Goal: Participate in discussion: Engage in conversation with other users on a specific topic

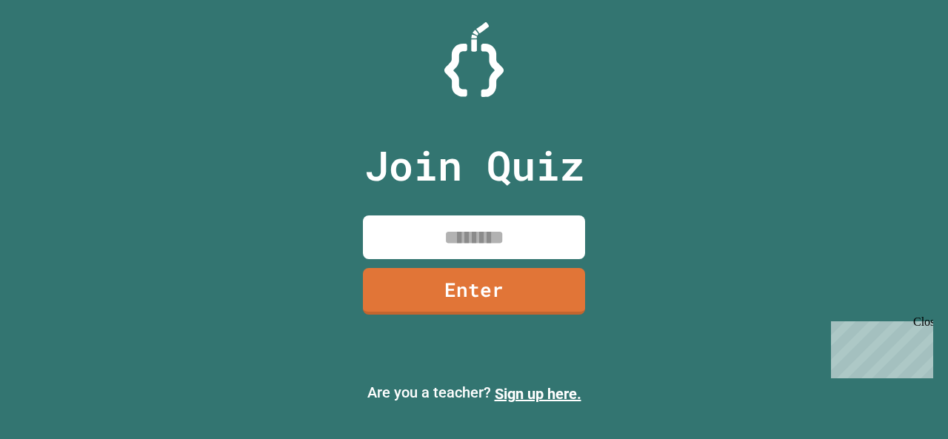
click at [477, 226] on input at bounding box center [474, 237] width 222 height 44
type input "********"
drag, startPoint x: 499, startPoint y: 316, endPoint x: 514, endPoint y: 285, distance: 34.8
click at [514, 285] on div "Join Quiz ******** Enter" at bounding box center [473, 219] width 249 height 365
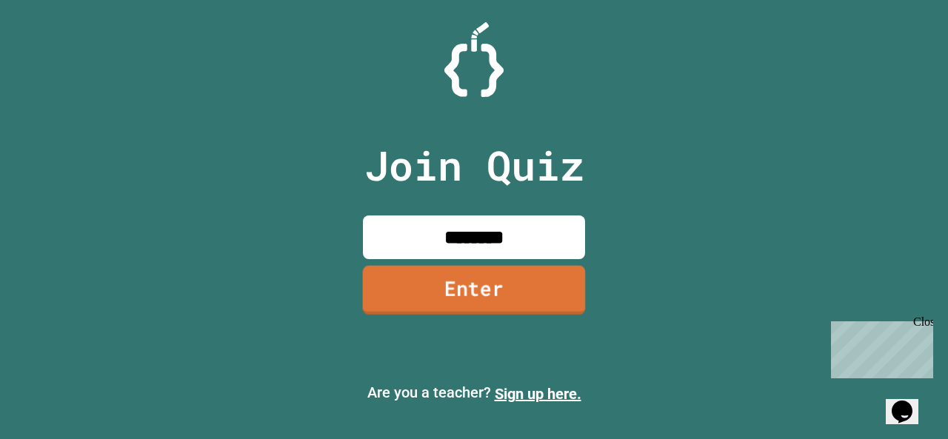
click at [514, 285] on link "Enter" at bounding box center [474, 289] width 223 height 49
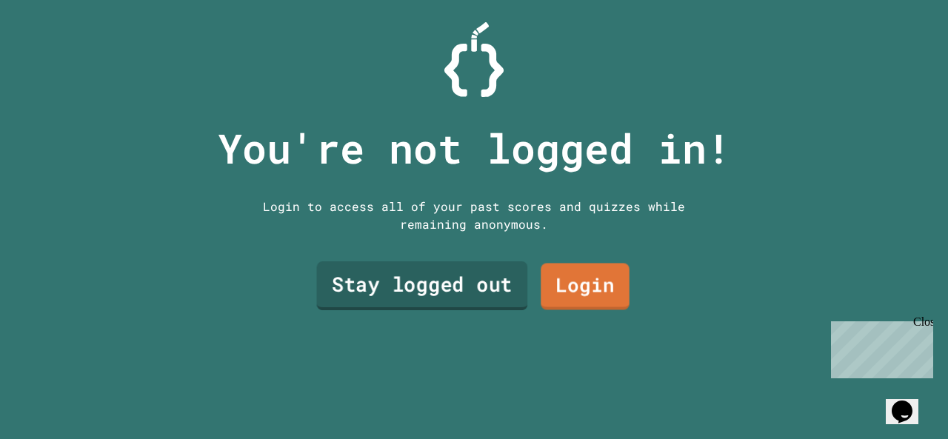
click at [446, 269] on link "Stay logged out" at bounding box center [422, 285] width 211 height 49
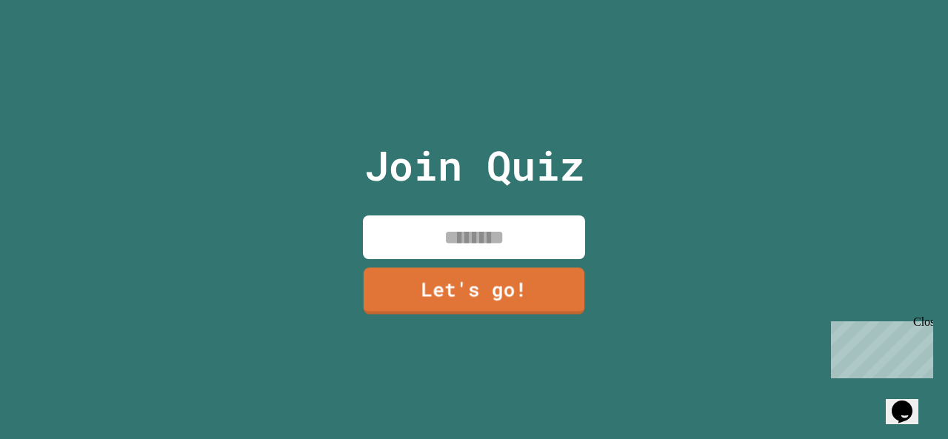
click at [456, 230] on input at bounding box center [474, 237] width 222 height 44
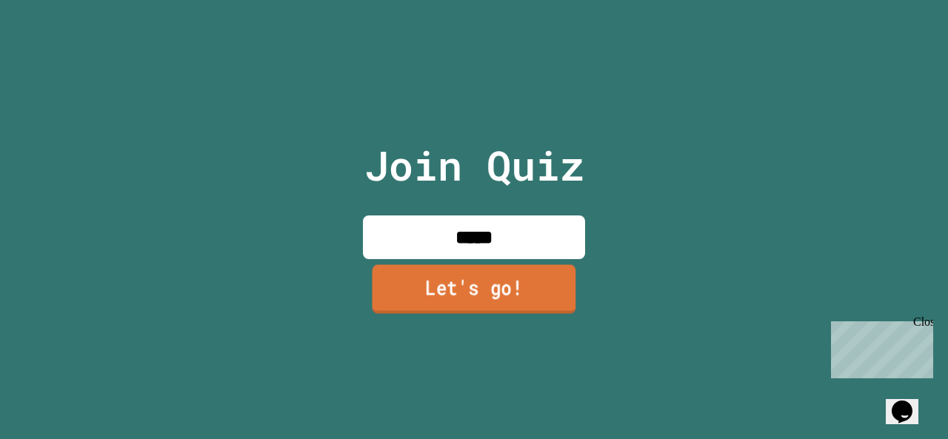
type input "*****"
click at [486, 285] on link "Let's go!" at bounding box center [473, 289] width 214 height 49
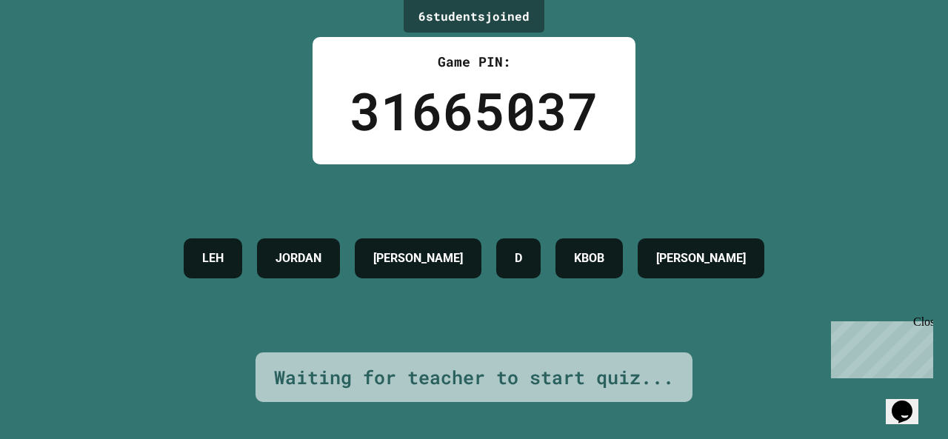
click at [610, 271] on div "KBOB" at bounding box center [588, 258] width 67 height 40
click at [737, 306] on div "LEH [PERSON_NAME] D KBOB LOUIS" at bounding box center [473, 258] width 595 height 188
click at [922, 327] on div "Close" at bounding box center [922, 324] width 19 height 19
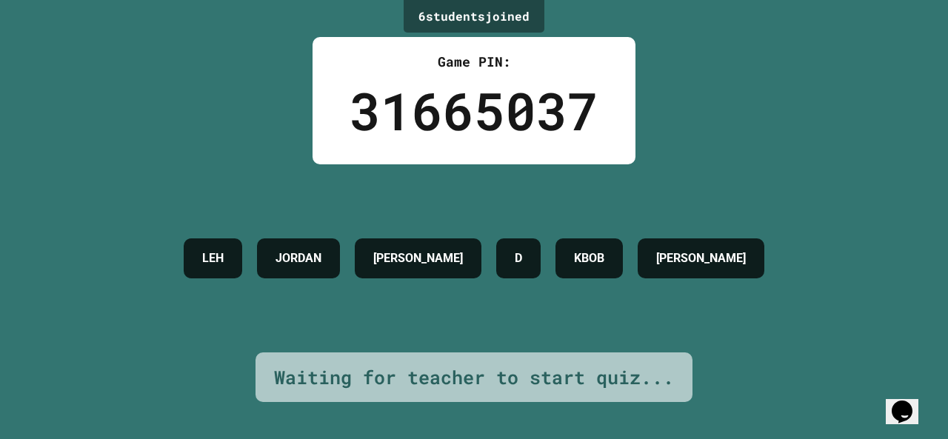
click at [902, 399] on button "Opens Chat This icon Opens the chat window." at bounding box center [901, 411] width 33 height 25
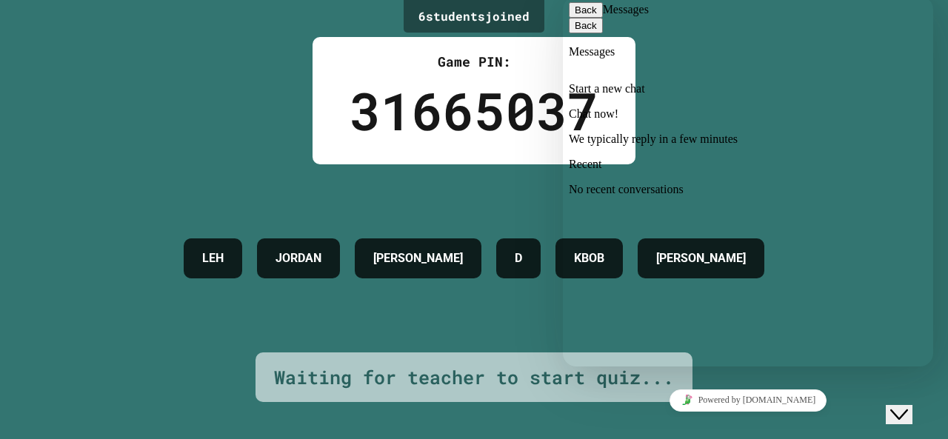
click at [597, 16] on span "Back" at bounding box center [597, 9] width 0 height 11
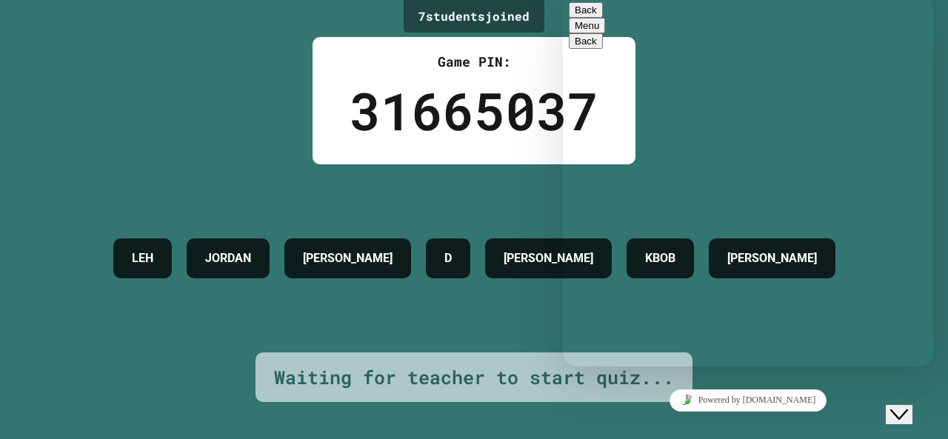
type textarea "****"
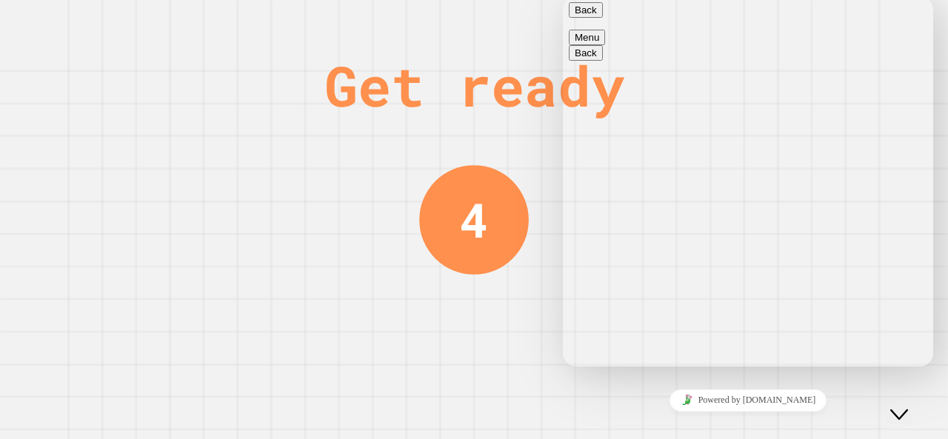
click at [594, 11] on button "Back" at bounding box center [586, 10] width 34 height 16
click at [430, 242] on div "3" at bounding box center [474, 220] width 110 height 110
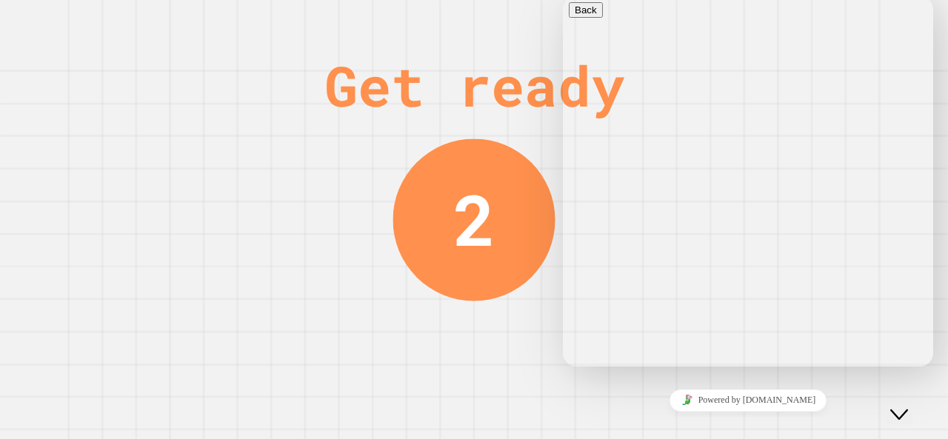
click at [892, 406] on div "Close Chat This icon closes the chat window." at bounding box center [899, 415] width 18 height 18
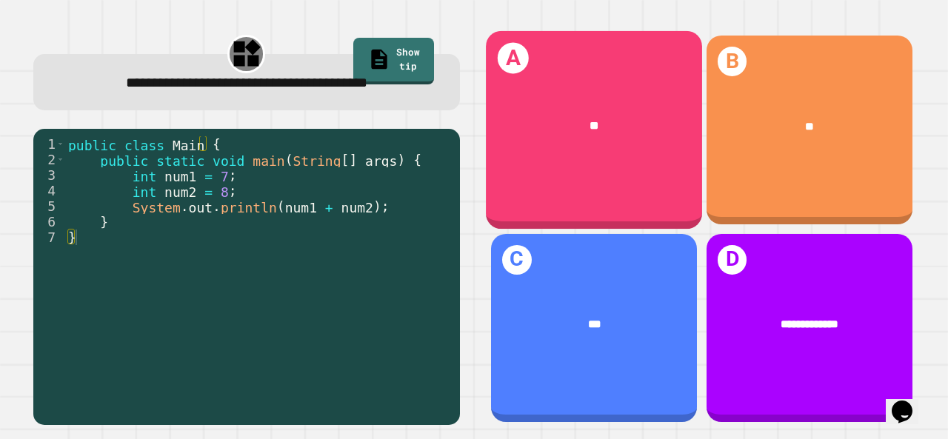
click at [566, 137] on div "**" at bounding box center [594, 126] width 216 height 64
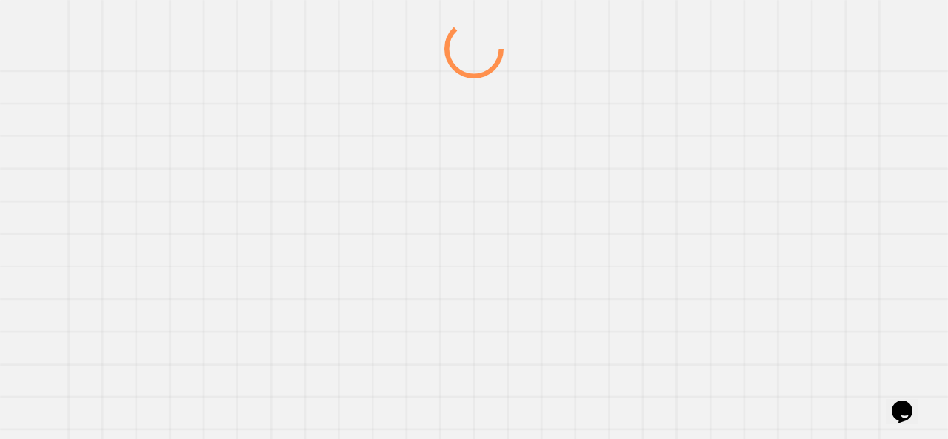
click at [566, 137] on div at bounding box center [474, 229] width 910 height 420
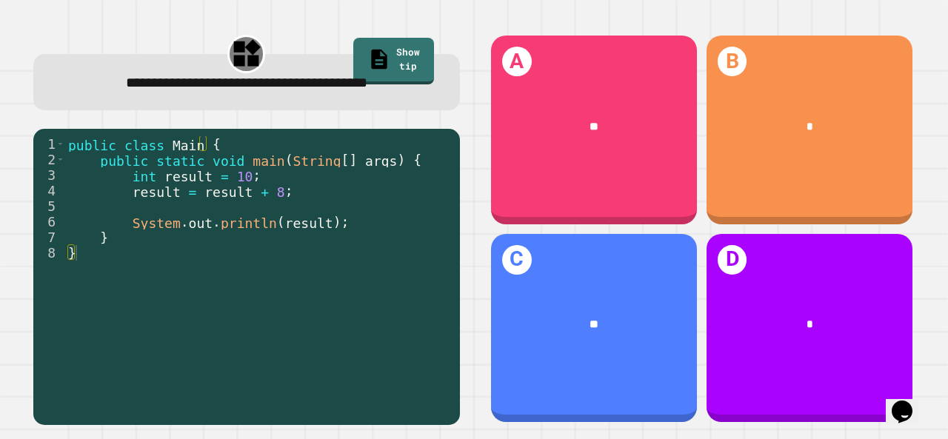
click at [611, 318] on div "**" at bounding box center [594, 324] width 206 height 61
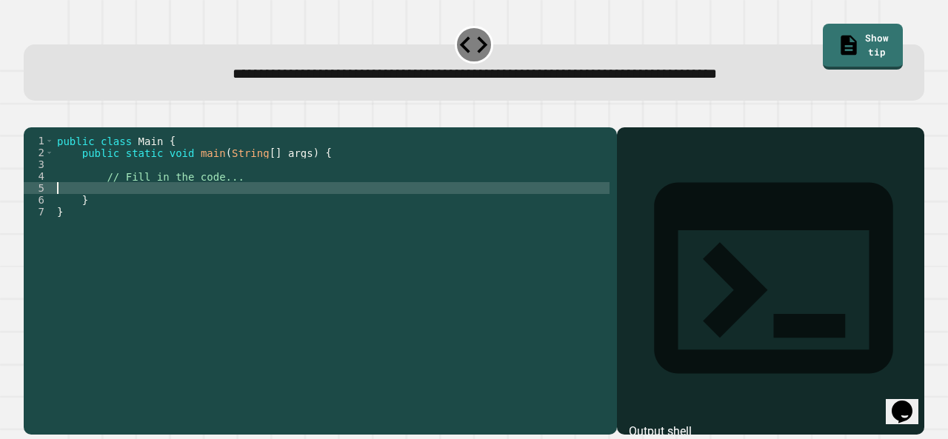
click at [182, 206] on div "public class Main { public static void main ( String [ ] args ) { // Fill in th…" at bounding box center [331, 265] width 555 height 261
type textarea "**********"
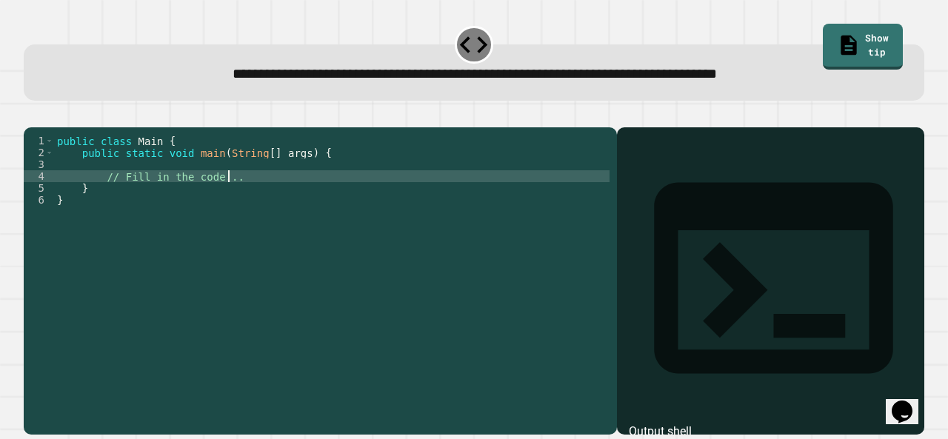
scroll to position [0, 2]
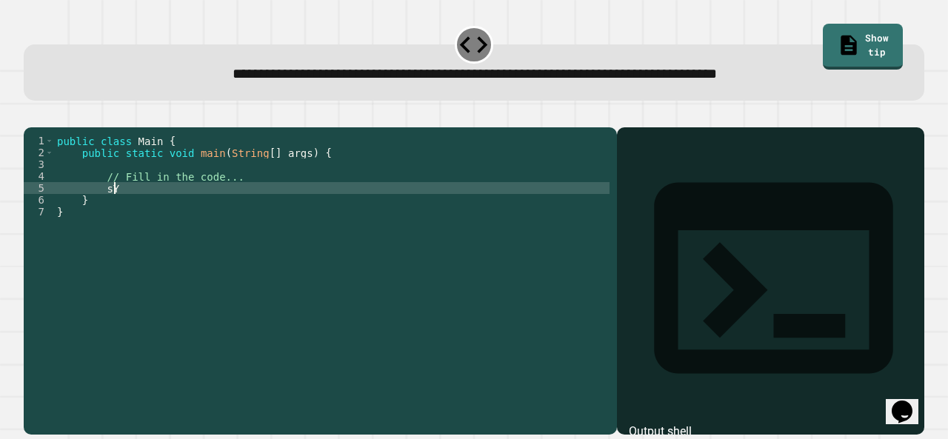
type textarea "*"
click at [31, 115] on icon "button" at bounding box center [31, 115] width 0 height 0
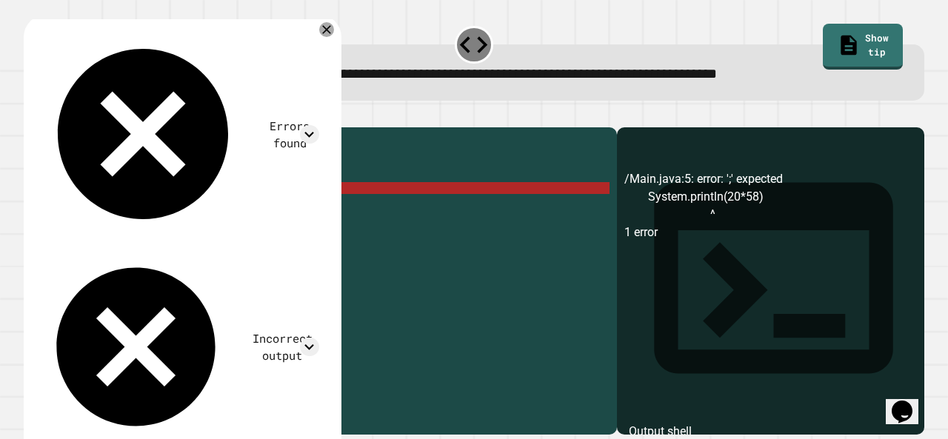
click at [241, 207] on div "public class Main { public static void main ( String [ ] args ) { // Fill in th…" at bounding box center [331, 265] width 555 height 261
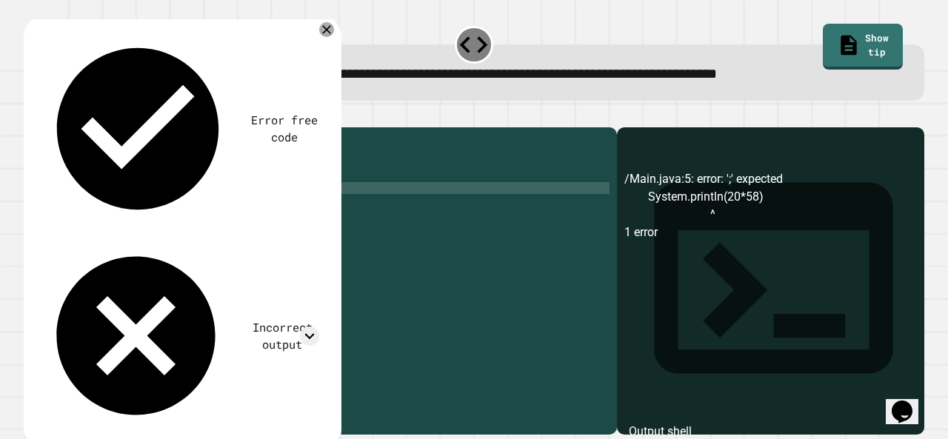
click at [31, 115] on button "button" at bounding box center [31, 115] width 0 height 0
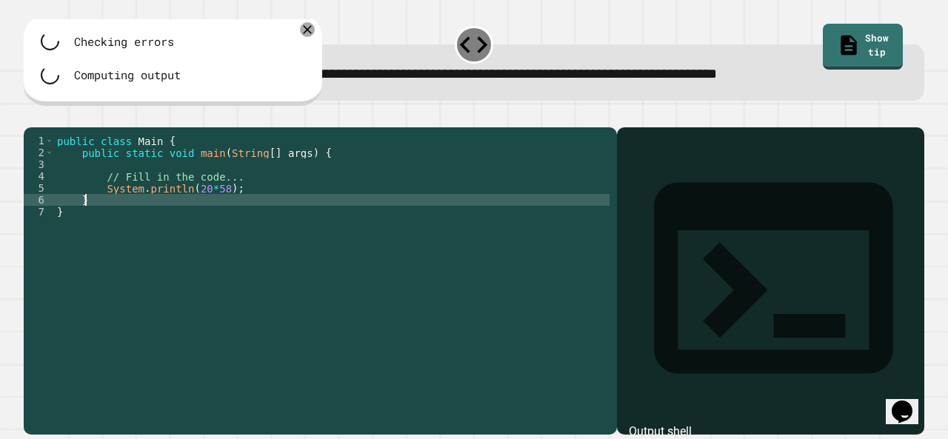
scroll to position [0, 1]
click at [142, 215] on div "public class Main { public static void main ( String [ ] args ) { // Fill in th…" at bounding box center [331, 265] width 555 height 261
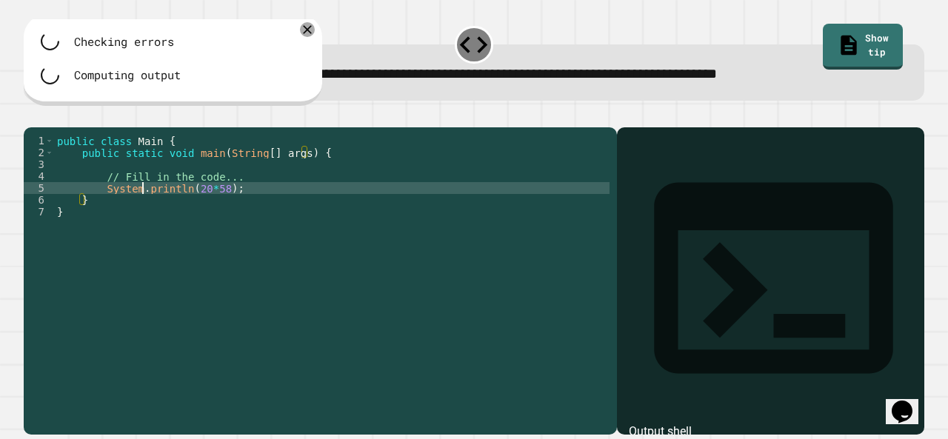
click at [142, 212] on div "public class Main { public static void main ( String [ ] args ) { // Fill in th…" at bounding box center [331, 265] width 555 height 261
type textarea "**********"
drag, startPoint x: 50, startPoint y: 135, endPoint x: 93, endPoint y: 136, distance: 42.2
click at [93, 127] on div at bounding box center [474, 119] width 900 height 18
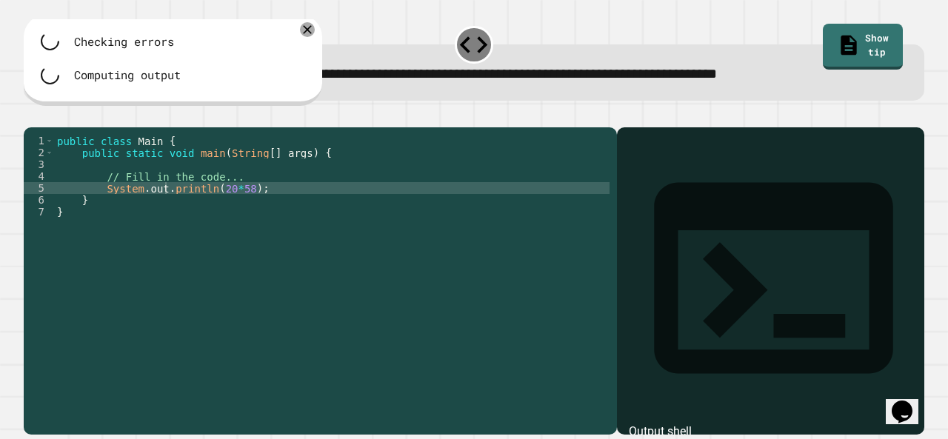
click at [93, 127] on div at bounding box center [474, 119] width 900 height 18
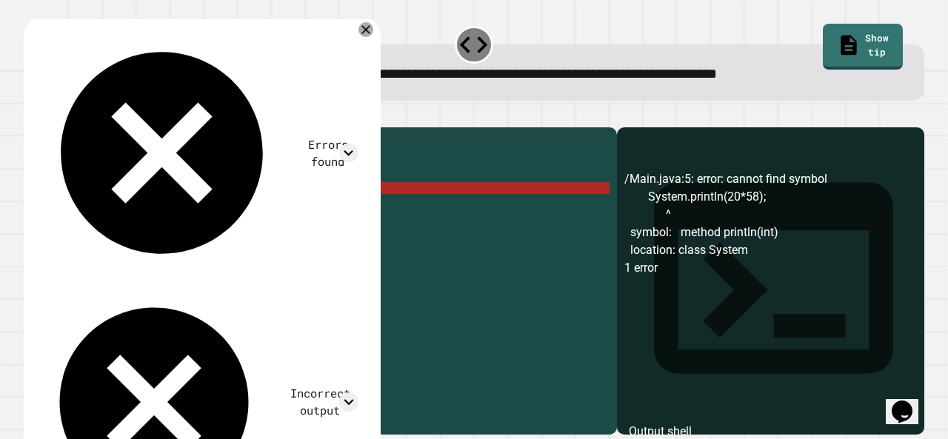
click at [45, 124] on icon "button" at bounding box center [41, 124] width 8 height 10
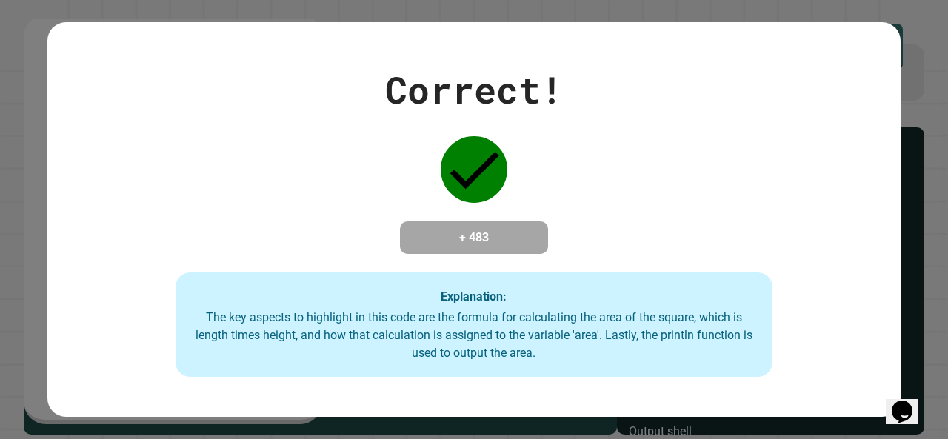
click at [532, 326] on div "The key aspects to highlight in this code are the formula for calculating the a…" at bounding box center [473, 335] width 567 height 53
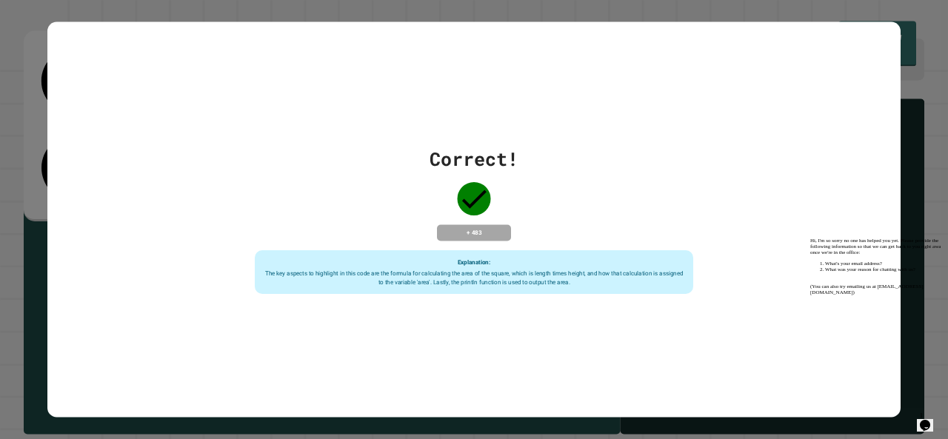
scroll to position [0, 0]
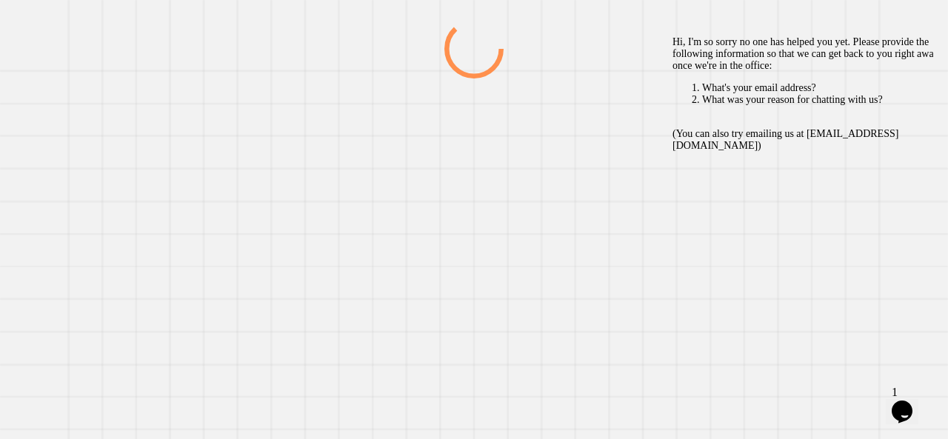
click at [301, 232] on div at bounding box center [474, 229] width 910 height 420
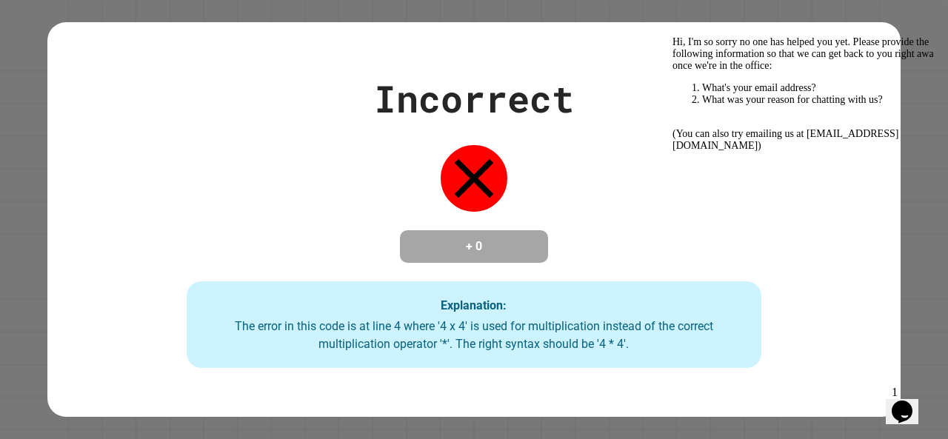
click at [464, 400] on div "Incorrect + 0 Explanation: The error in this code is at line 4 where '4 x 4' is…" at bounding box center [473, 219] width 853 height 395
click at [477, 336] on div "The error in this code is at line 4 where '4 x 4' is used for multiplication in…" at bounding box center [473, 336] width 545 height 36
click at [826, 152] on div "Hi, I'm so sorry no one has helped you yet. Please provide the following inform…" at bounding box center [805, 93] width 266 height 115
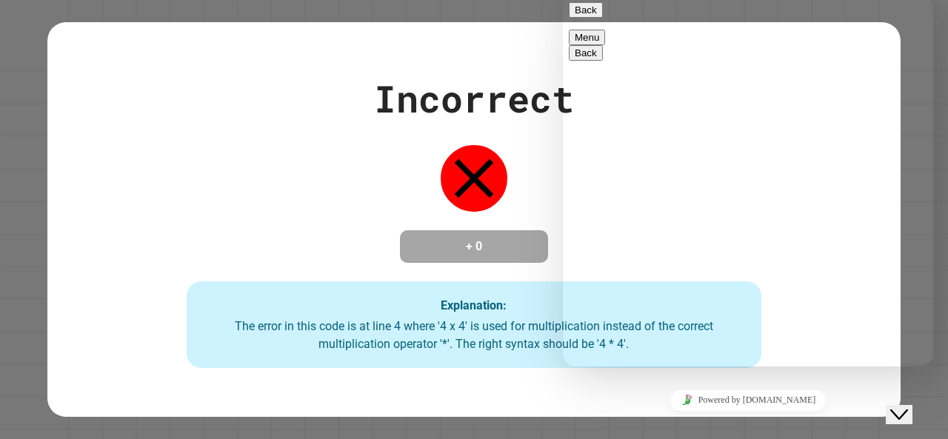
scroll to position [11, 0]
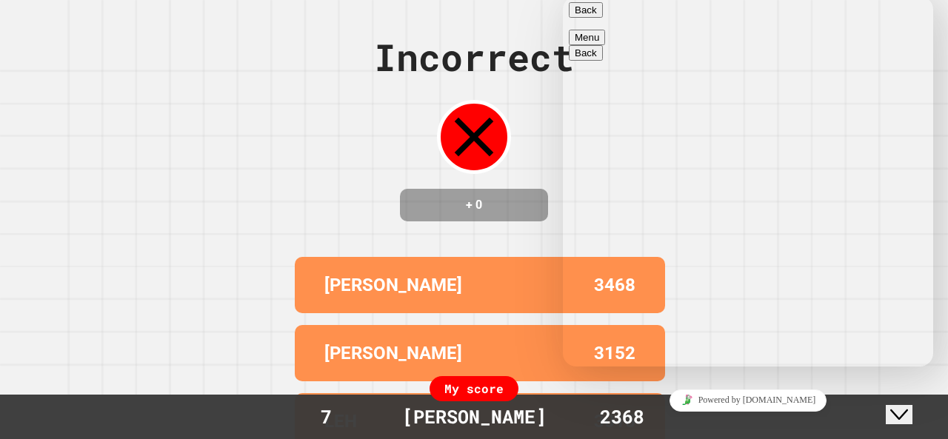
click at [927, 386] on div "Close Chat This icon closes the chat window." at bounding box center [909, 386] width 36 height 0
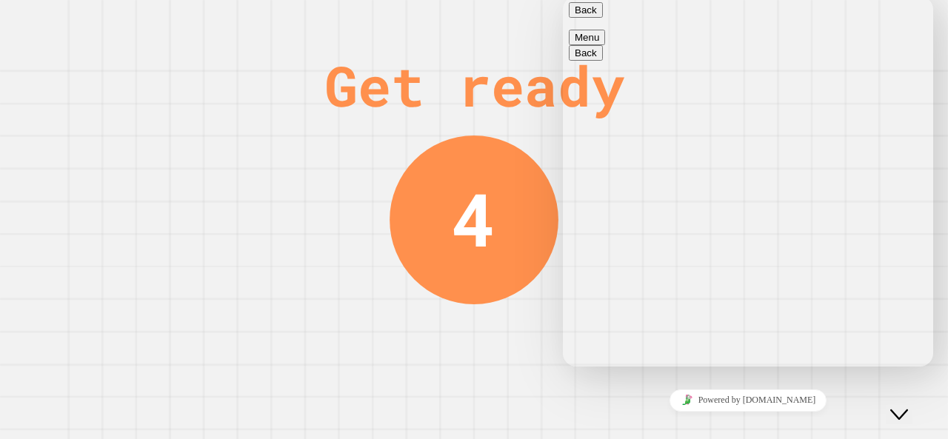
click at [908, 406] on icon "Close Chat This icon closes the chat window." at bounding box center [899, 415] width 18 height 18
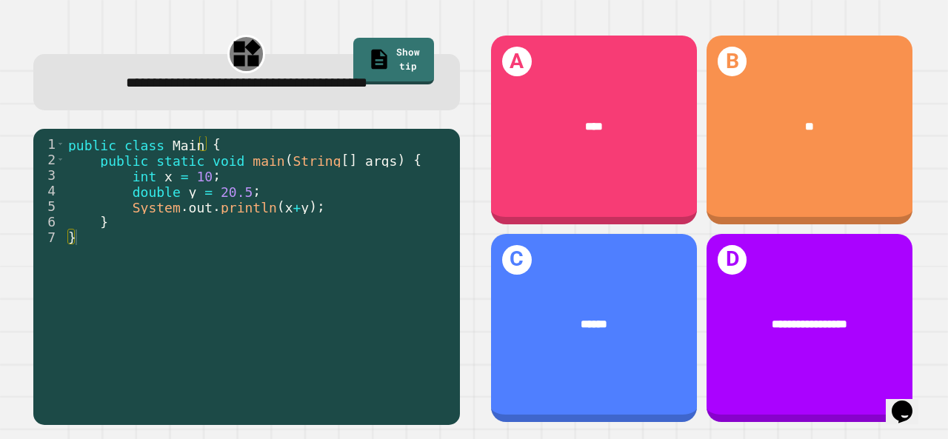
click at [603, 163] on div "A ****" at bounding box center [594, 130] width 206 height 189
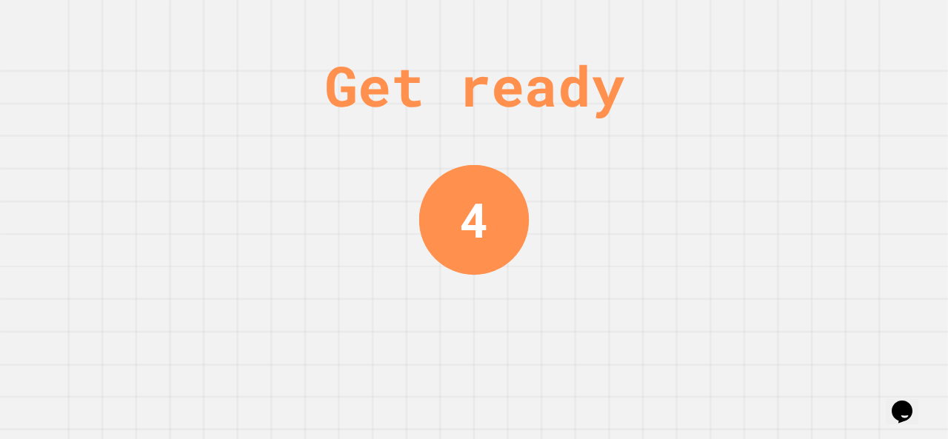
scroll to position [0, 0]
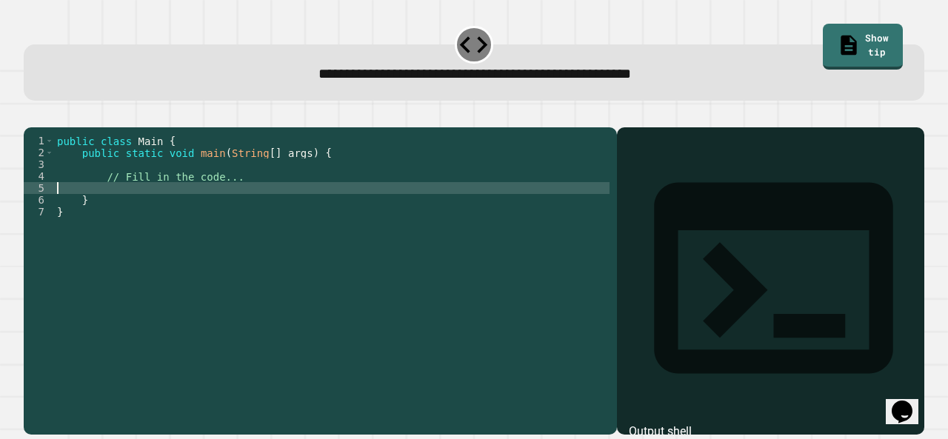
click at [183, 207] on div "public class Main { public static void main ( String [ ] args ) { // Fill in th…" at bounding box center [331, 265] width 555 height 261
type textarea "**********"
click at [31, 115] on icon "button" at bounding box center [31, 115] width 0 height 0
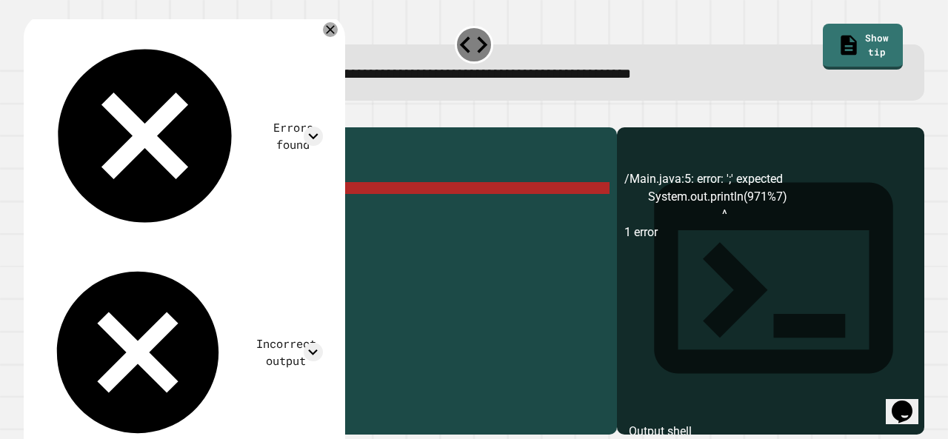
scroll to position [0, 11]
click at [265, 202] on div "public class Main { public static void main ( String [ ] args ) { // Fill in th…" at bounding box center [331, 265] width 555 height 261
click at [269, 206] on div "public class Main { public static void main ( String [ ] args ) { // Fill in th…" at bounding box center [331, 265] width 555 height 261
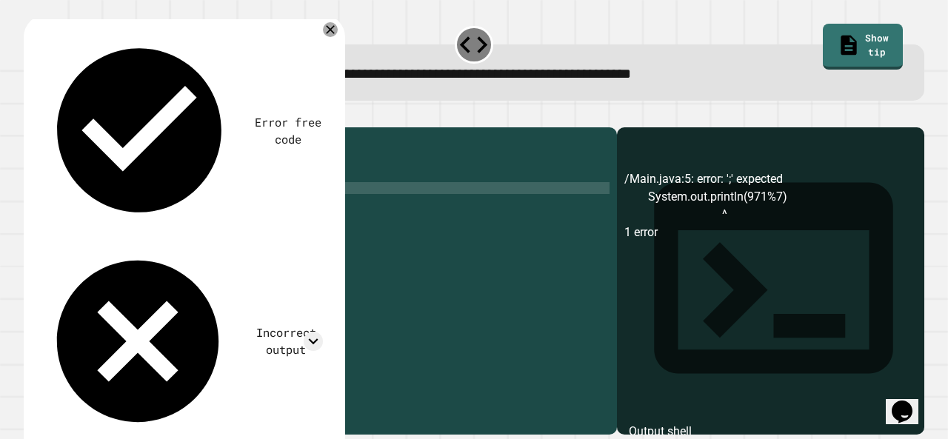
type textarea "**********"
click at [31, 115] on button "button" at bounding box center [31, 115] width 0 height 0
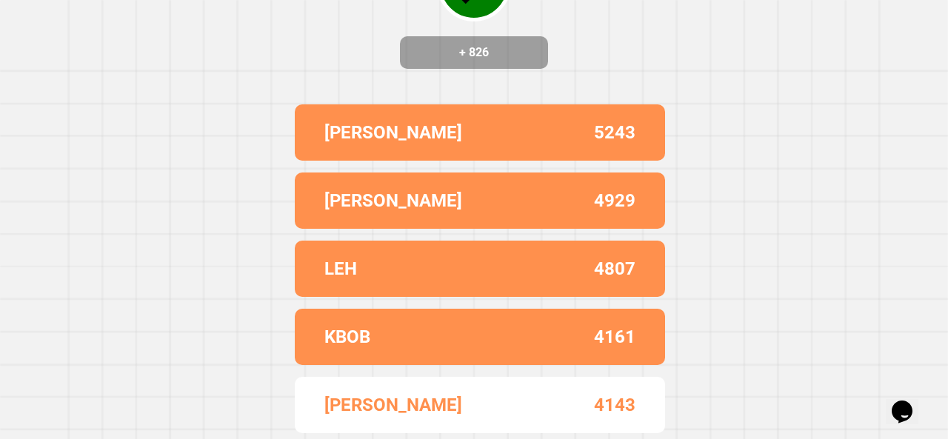
scroll to position [0, 0]
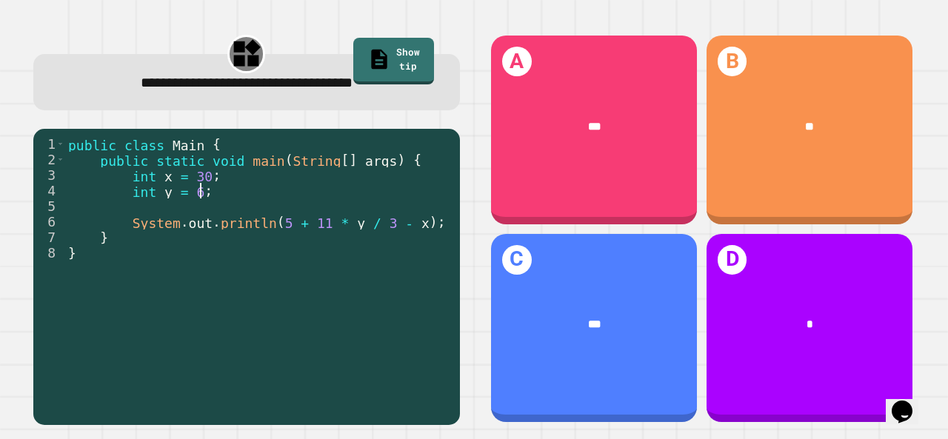
drag, startPoint x: 291, startPoint y: 195, endPoint x: 359, endPoint y: 204, distance: 68.7
click at [359, 204] on div "public class Main { public static void main ( String [ ] args ) { int x = 30 ; …" at bounding box center [258, 276] width 387 height 280
click at [324, 254] on div "public class Main { public static void main ( String [ ] args ) { int x = 30 ; …" at bounding box center [258, 276] width 387 height 280
click at [808, 155] on div "B **" at bounding box center [809, 130] width 206 height 189
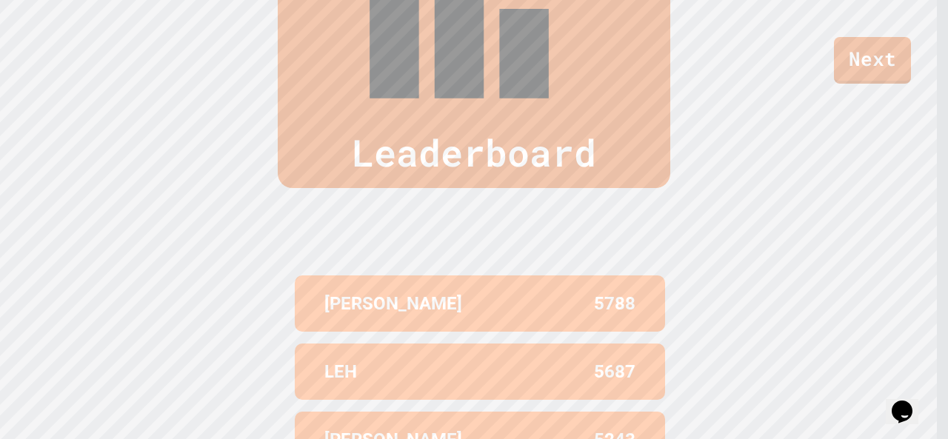
scroll to position [597, 0]
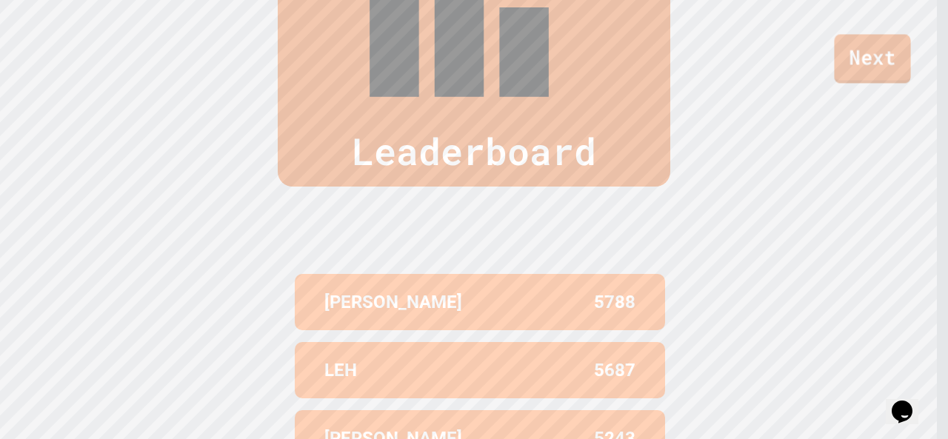
click at [888, 69] on link "Next" at bounding box center [872, 58] width 76 height 49
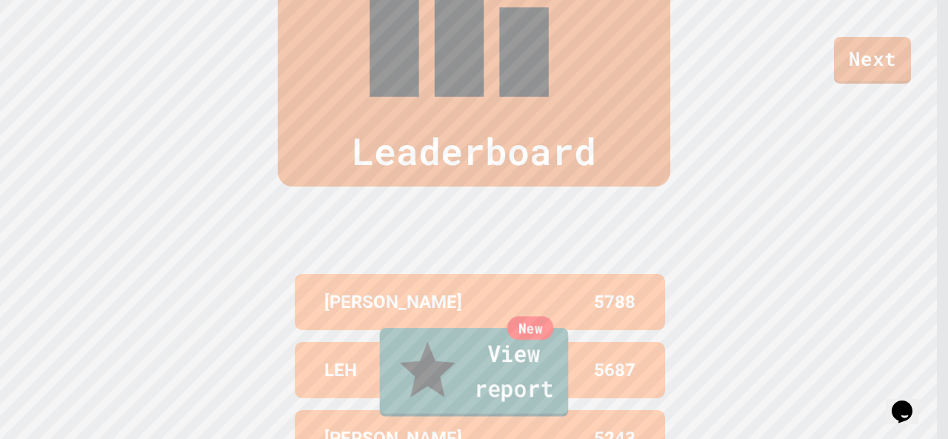
click at [517, 381] on link "New View report" at bounding box center [474, 372] width 189 height 89
click at [511, 369] on link "New View report" at bounding box center [474, 372] width 184 height 89
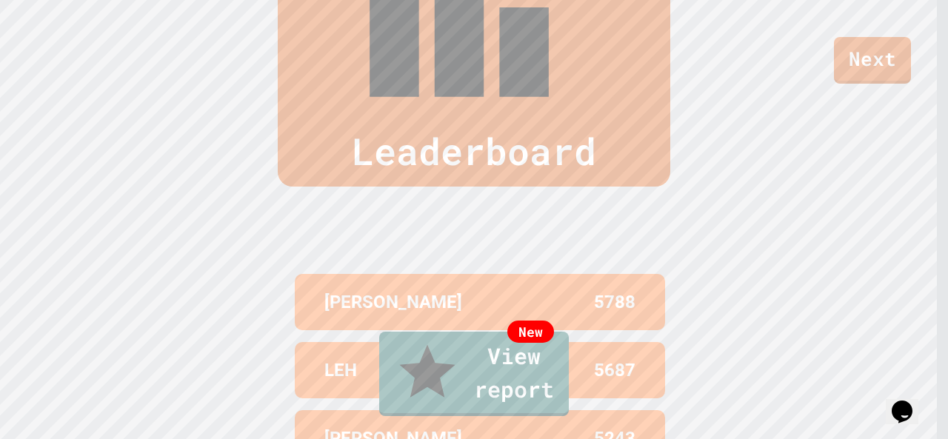
type textarea "********"
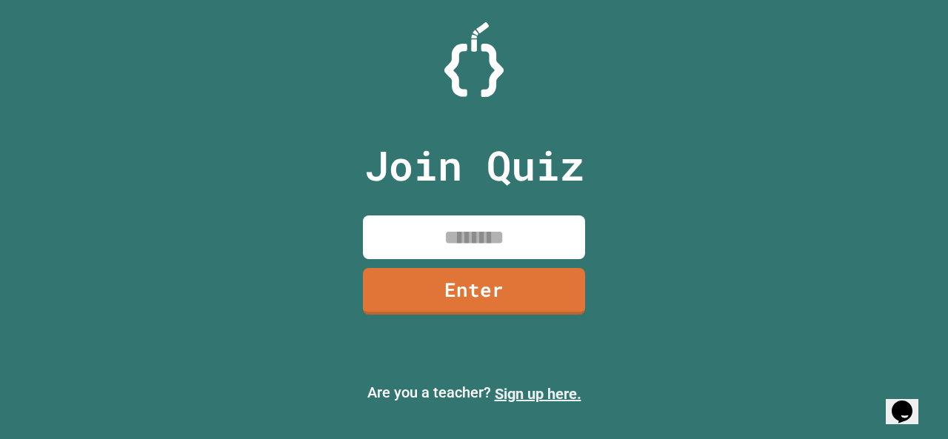
click at [543, 386] on link "Sign up here." at bounding box center [538, 394] width 87 height 18
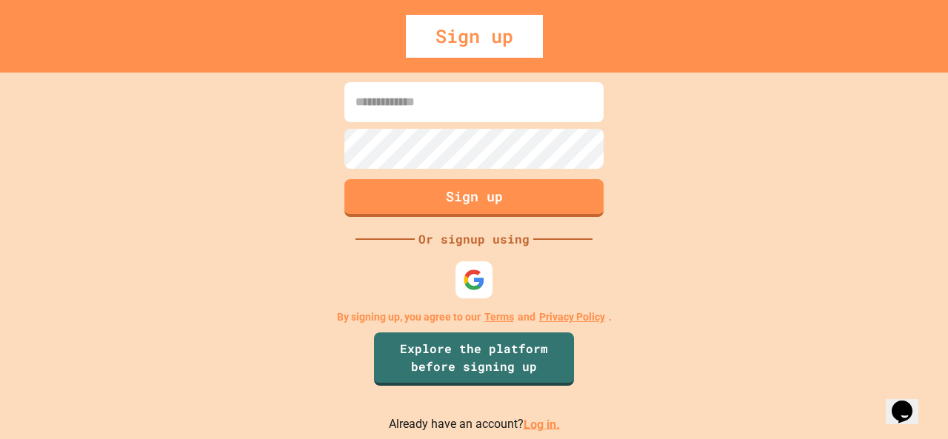
click at [537, 420] on link "Log in." at bounding box center [541, 424] width 36 height 14
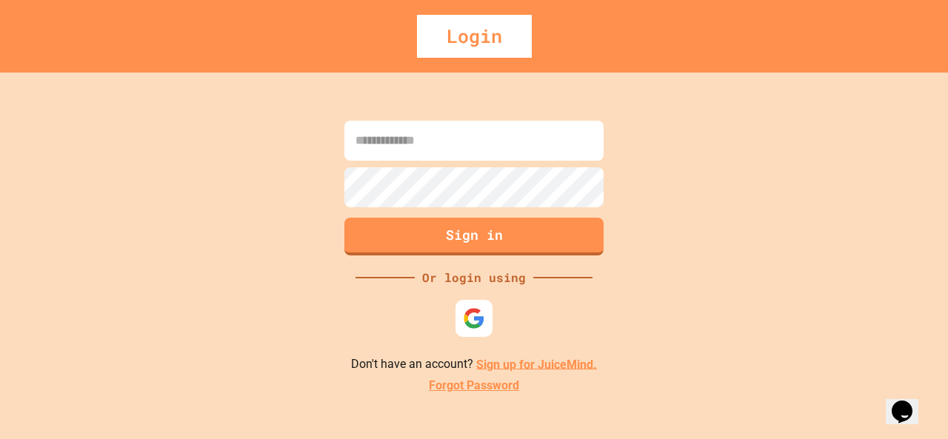
click at [508, 383] on link "Forgot Password" at bounding box center [474, 386] width 90 height 18
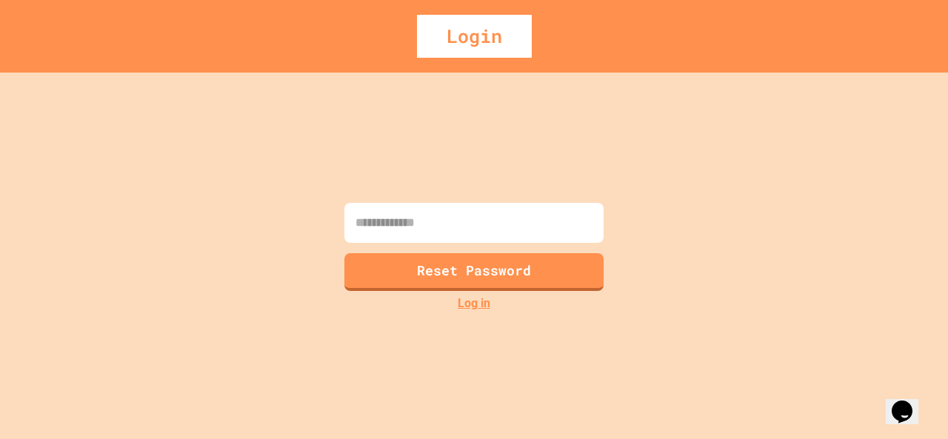
click at [468, 298] on link "Log in" at bounding box center [473, 304] width 33 height 18
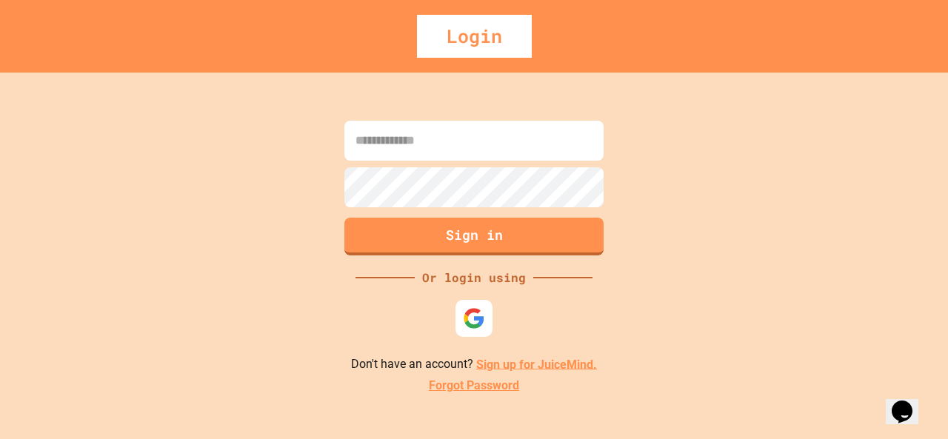
click at [494, 370] on link "Sign up for JuiceMind." at bounding box center [536, 364] width 121 height 14
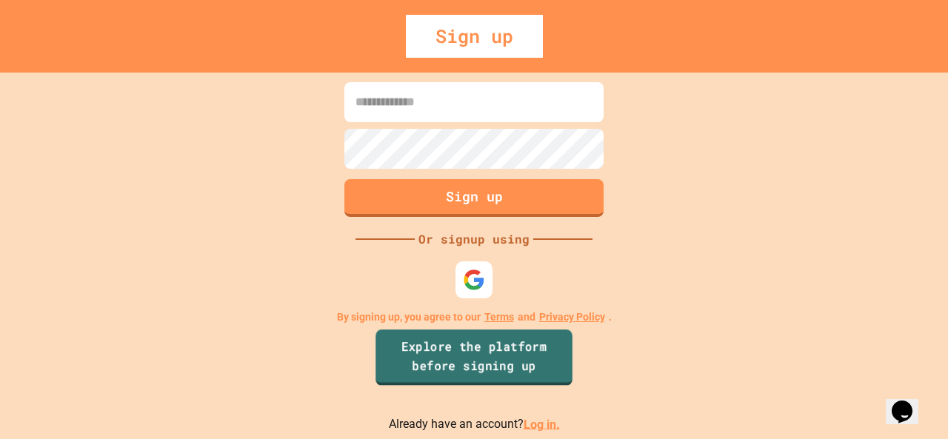
click at [482, 346] on link "Explore the platform before signing up" at bounding box center [473, 357] width 197 height 56
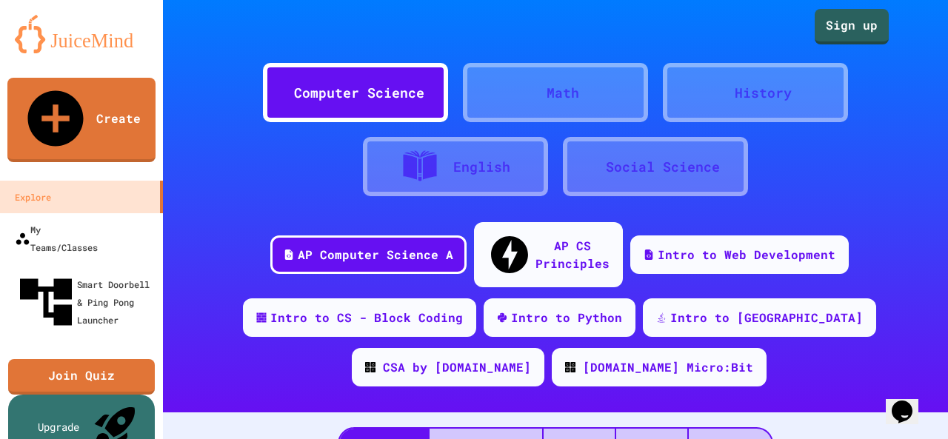
click at [103, 47] on img at bounding box center [81, 34] width 133 height 38
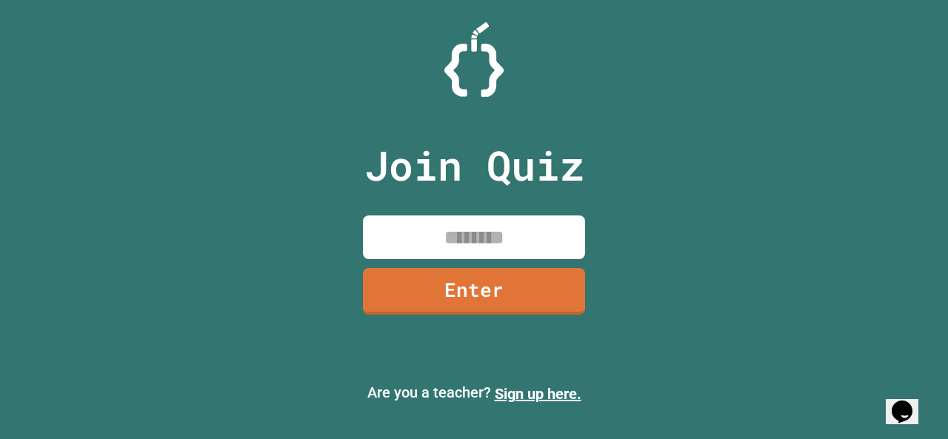
click at [103, 47] on div at bounding box center [474, 59] width 948 height 75
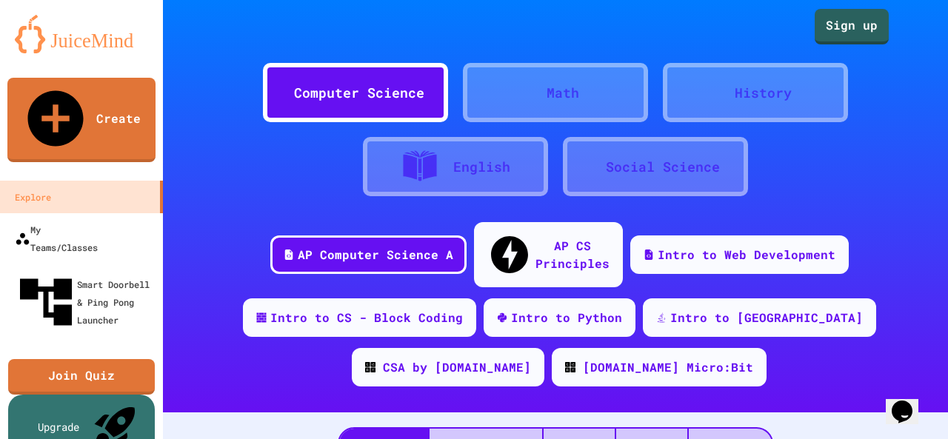
click at [534, 95] on icon at bounding box center [540, 101] width 13 height 13
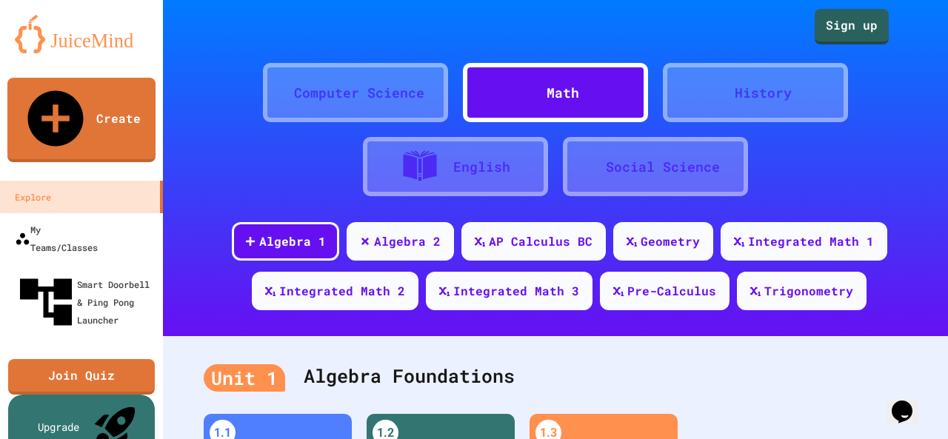
click at [377, 69] on div "Computer Science" at bounding box center [355, 92] width 185 height 59
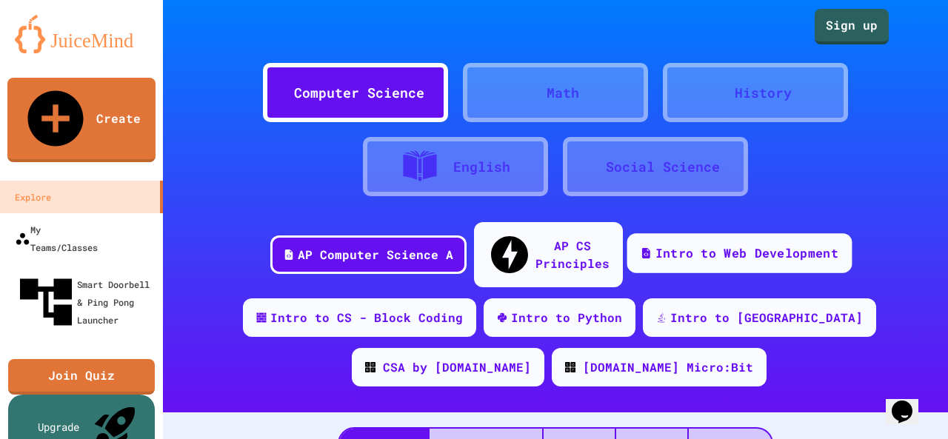
click at [736, 244] on div "Intro to Web Development" at bounding box center [745, 253] width 183 height 19
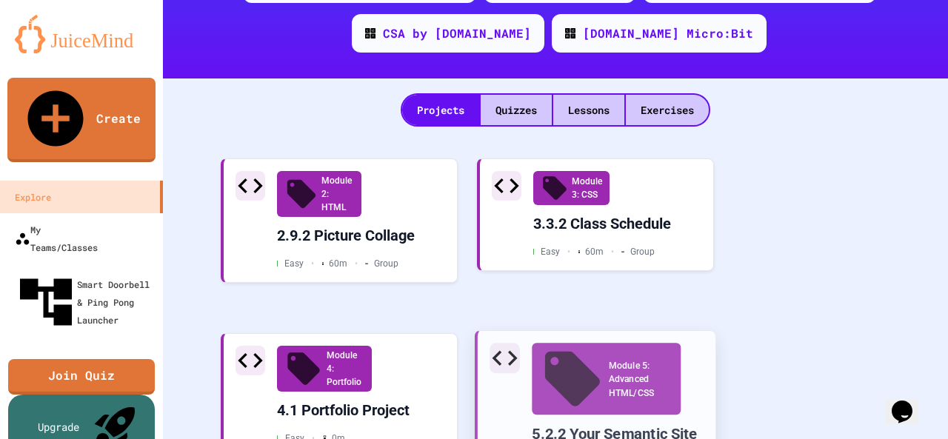
scroll to position [490, 0]
